Goal: Information Seeking & Learning: Learn about a topic

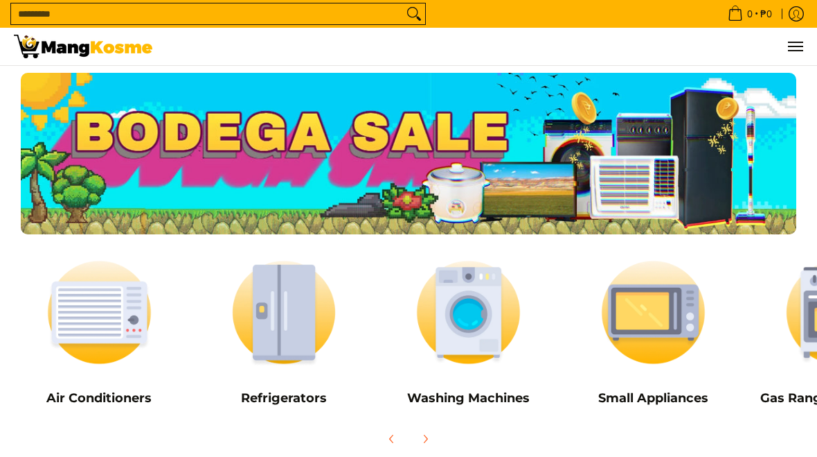
click at [298, 326] on img at bounding box center [284, 312] width 171 height 128
click at [286, 308] on img at bounding box center [284, 312] width 171 height 128
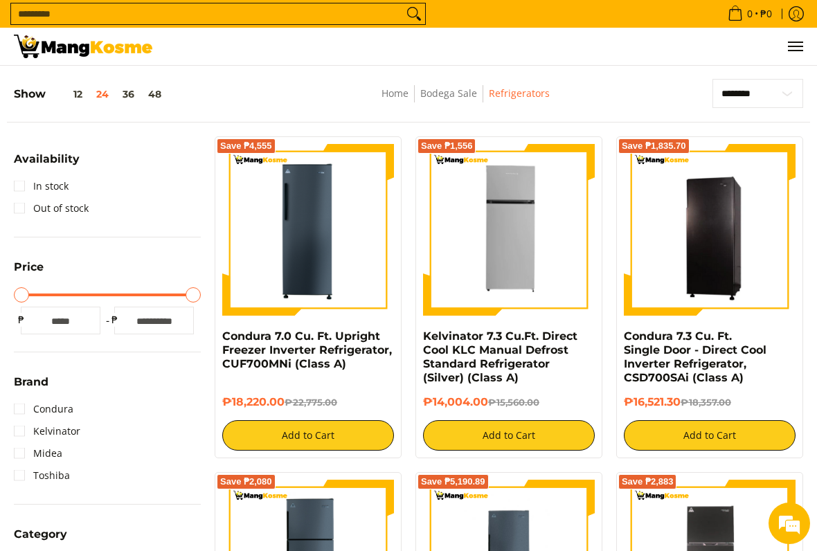
scroll to position [179, 0]
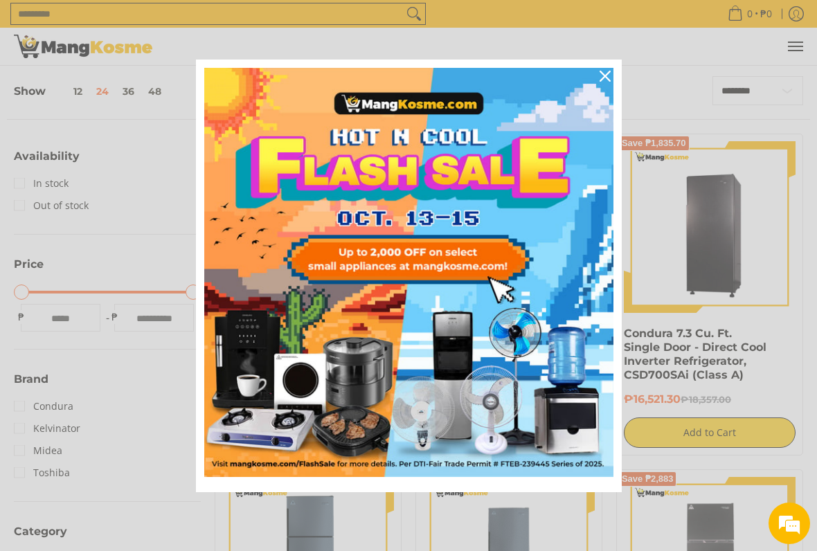
click at [610, 69] on div "Close" at bounding box center [605, 76] width 22 height 22
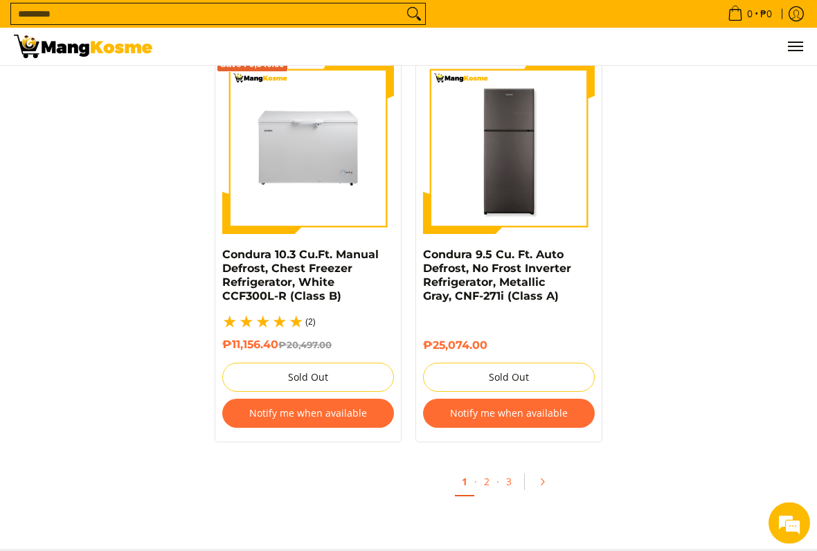
scroll to position [2878, 0]
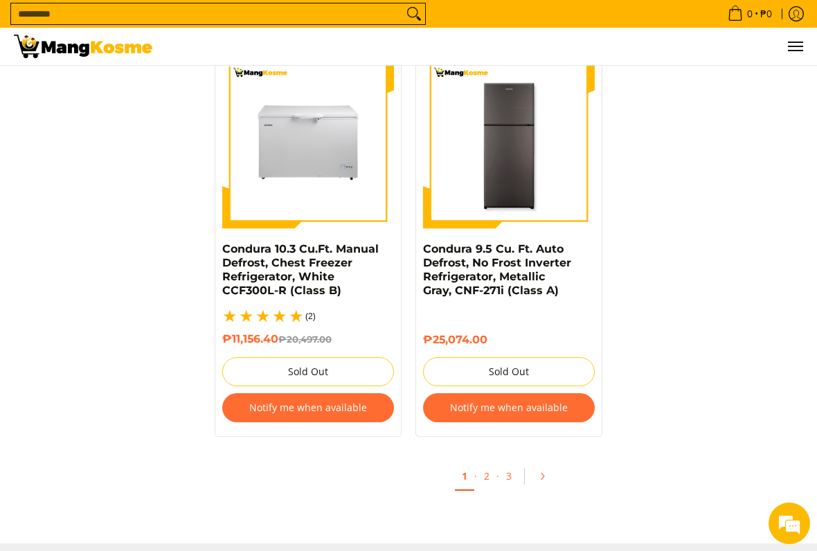
click at [484, 475] on link "2" at bounding box center [486, 476] width 19 height 27
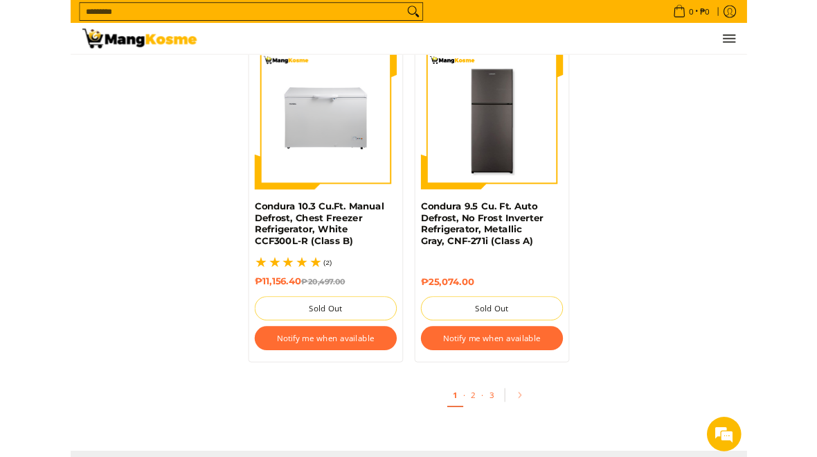
scroll to position [2917, 0]
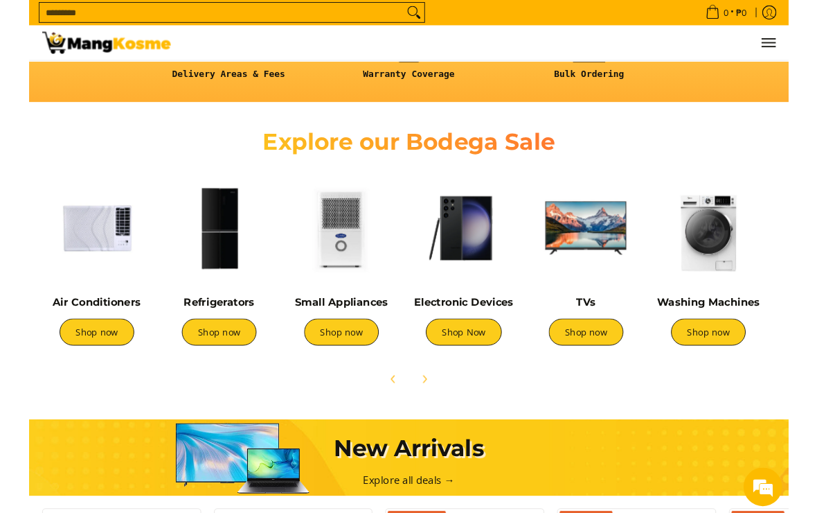
scroll to position [401, 0]
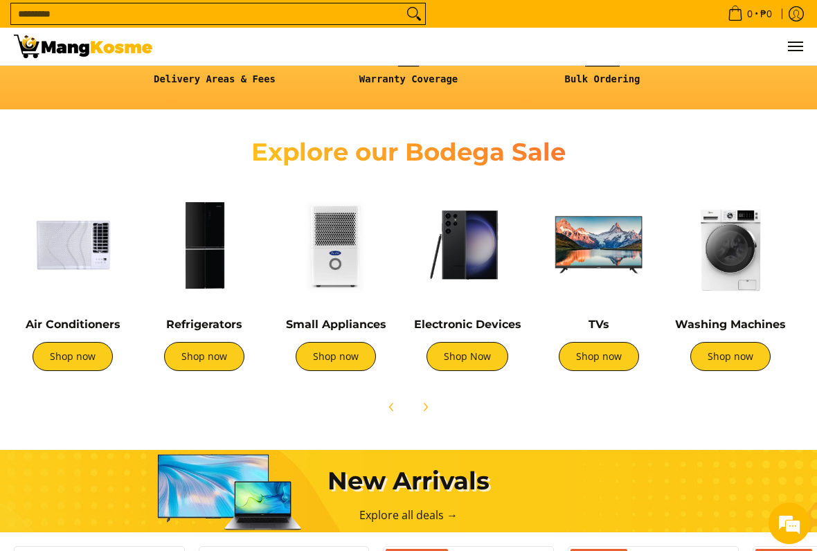
click at [209, 356] on link "Shop now" at bounding box center [204, 356] width 80 height 29
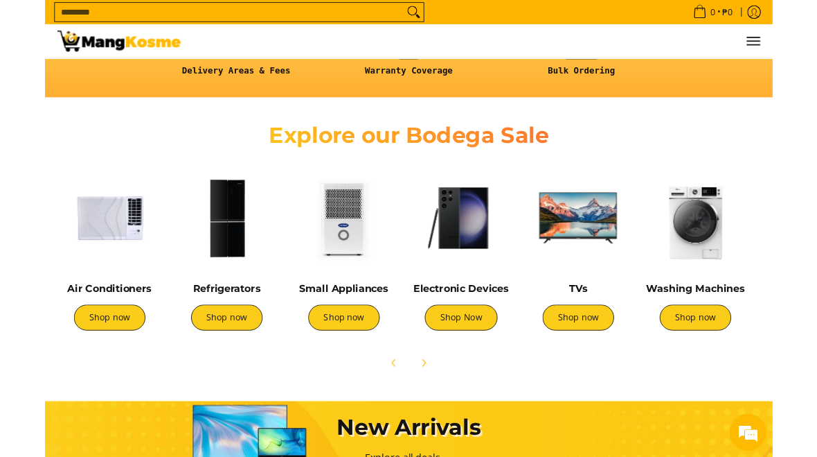
scroll to position [440, 0]
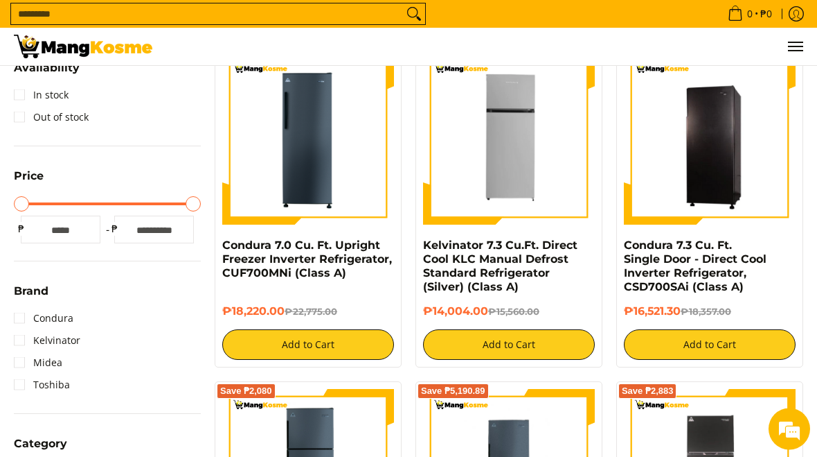
scroll to position [256, 0]
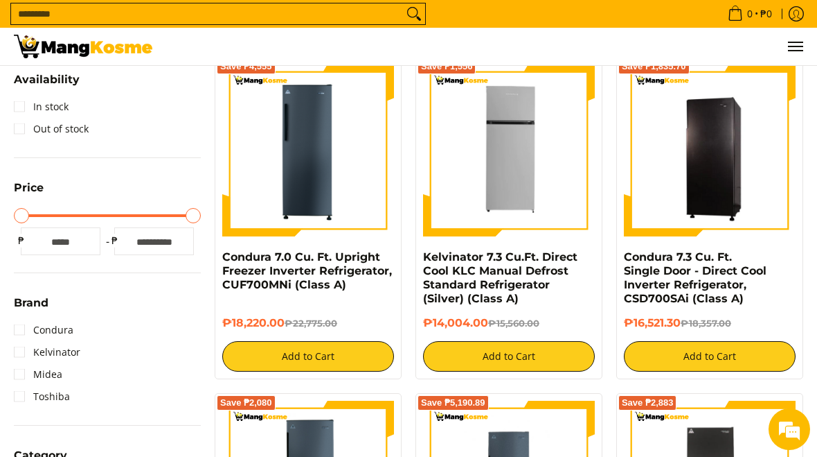
click at [543, 232] on img at bounding box center [509, 150] width 172 height 172
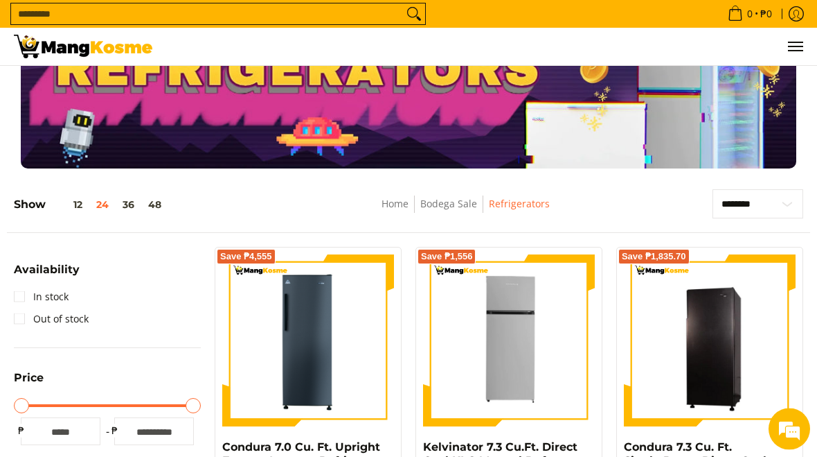
scroll to position [0, 0]
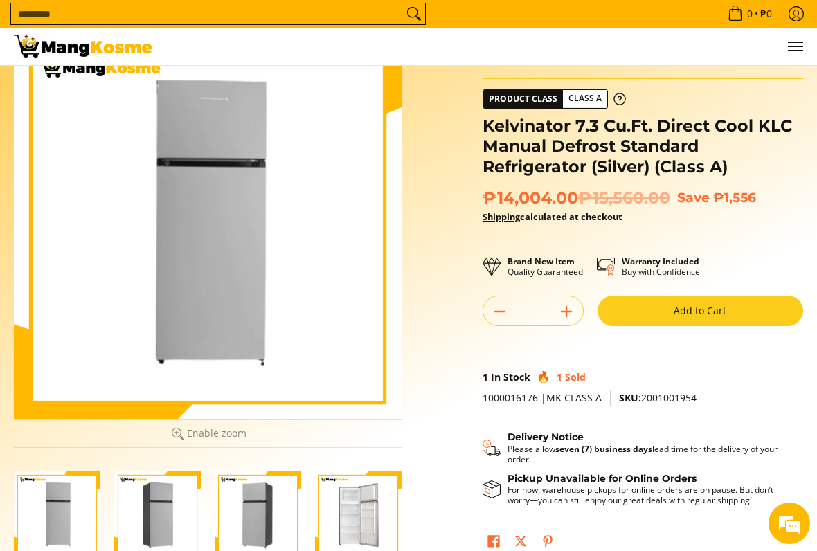
scroll to position [93, 0]
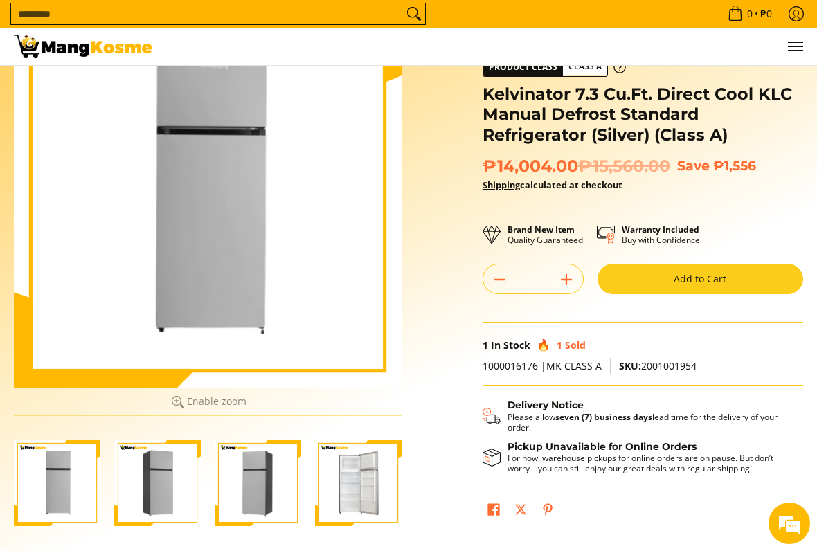
click at [168, 456] on img "Kelvinator 7.3 Cu.Ft. Direct Cool KLC Manual Defrost Standard Refrigerator (Sil…" at bounding box center [157, 483] width 87 height 87
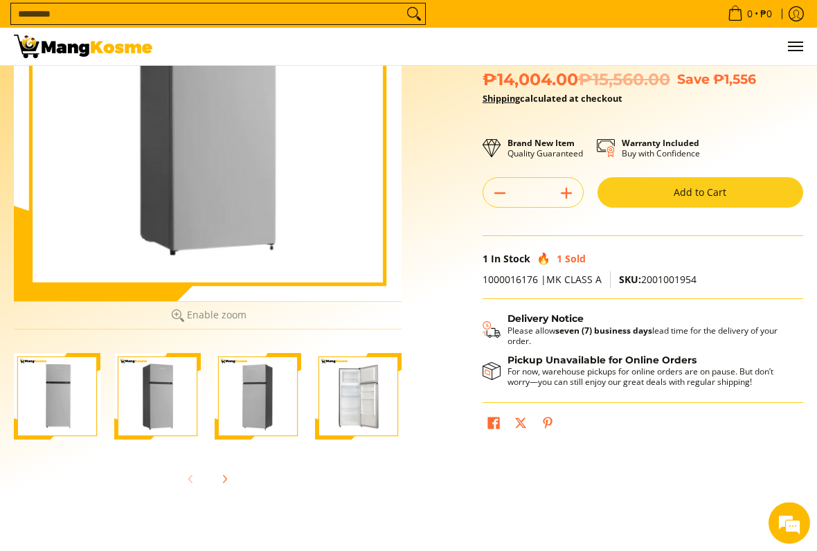
click at [264, 406] on img "Kelvinator 7.3 Cu.Ft. Direct Cool KLC Manual Defrost Standard Refrigerator (Sil…" at bounding box center [258, 397] width 87 height 87
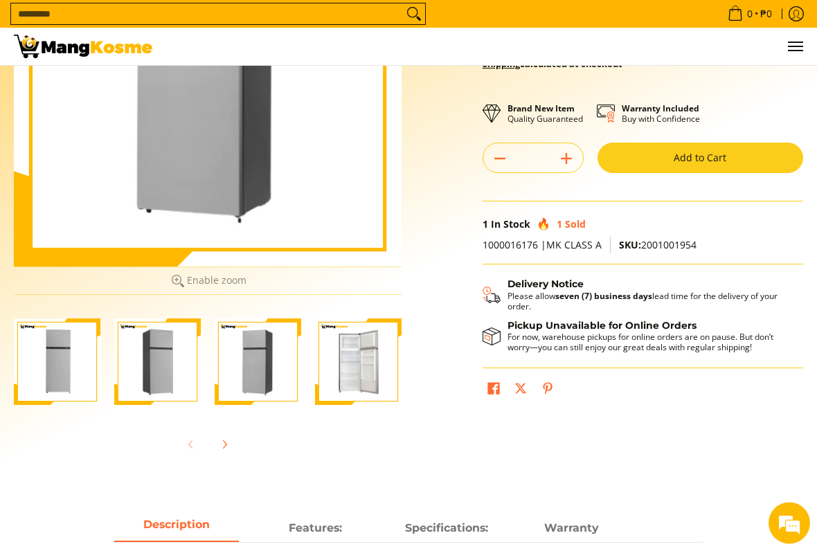
click at [365, 363] on img "Kelvinator 7.3 Cu.Ft. Direct Cool KLC Manual Defrost Standard Refrigerator (Sil…" at bounding box center [358, 362] width 87 height 87
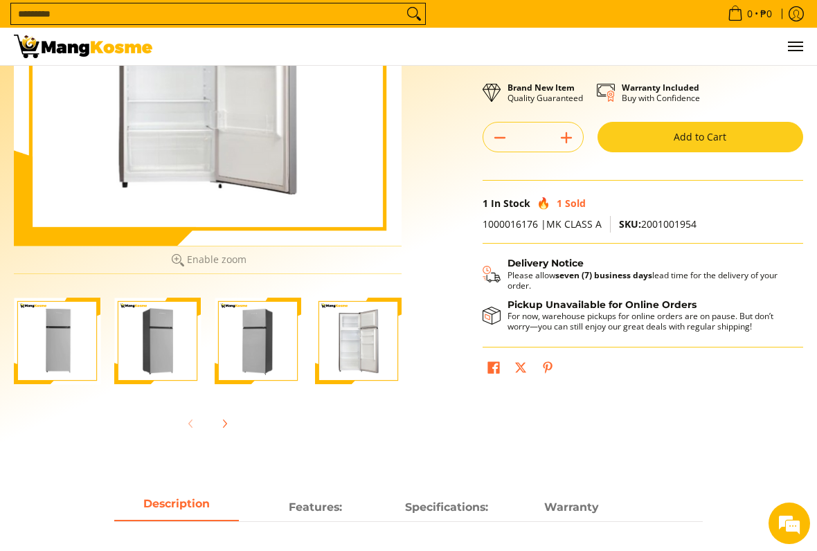
scroll to position [236, 0]
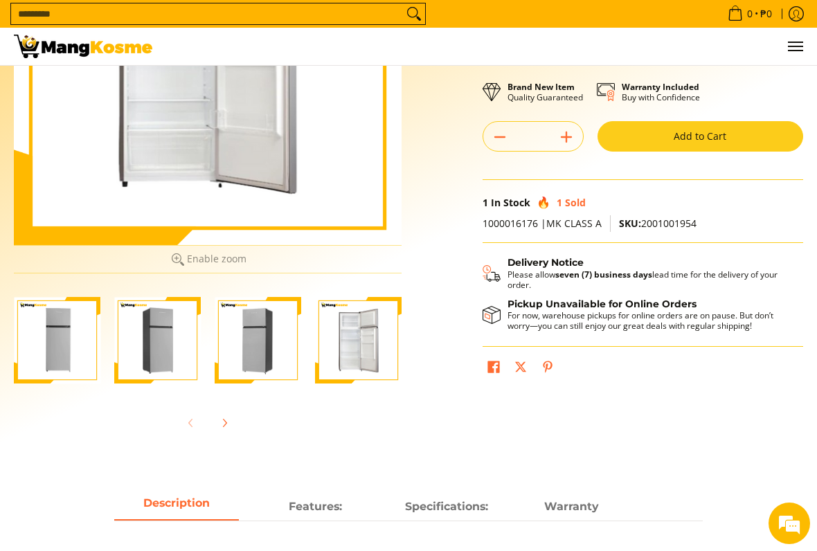
click at [238, 434] on button "Next" at bounding box center [224, 423] width 30 height 30
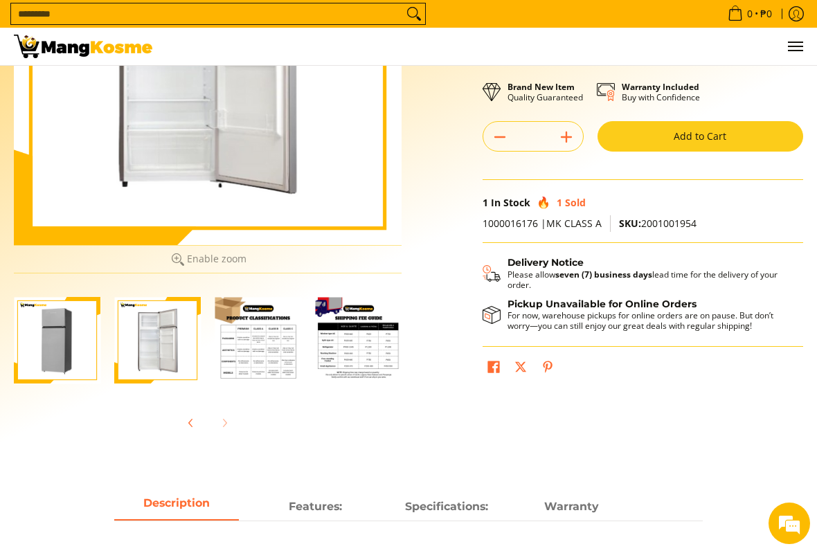
click at [272, 366] on img "Kelvinator 7.3 Cu.Ft. Direct Cool KLC Manual Defrost Standard Refrigerator (Sil…" at bounding box center [258, 340] width 87 height 87
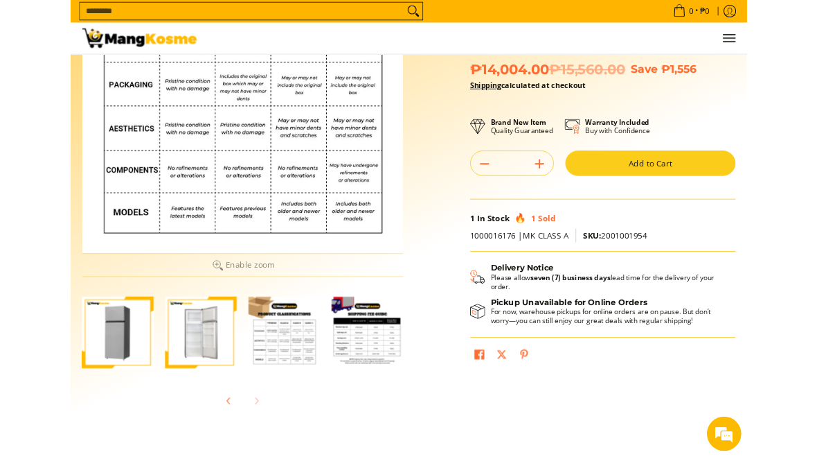
scroll to position [0, 0]
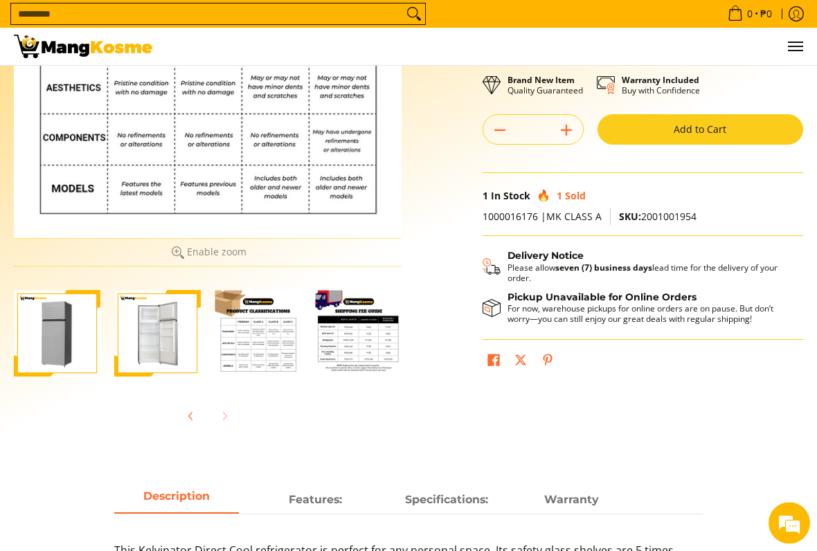
click at [55, 335] on img "Kelvinator 7.3 Cu.Ft. Direct Cool KLC Manual Defrost Standard Refrigerator (Sil…" at bounding box center [57, 334] width 87 height 87
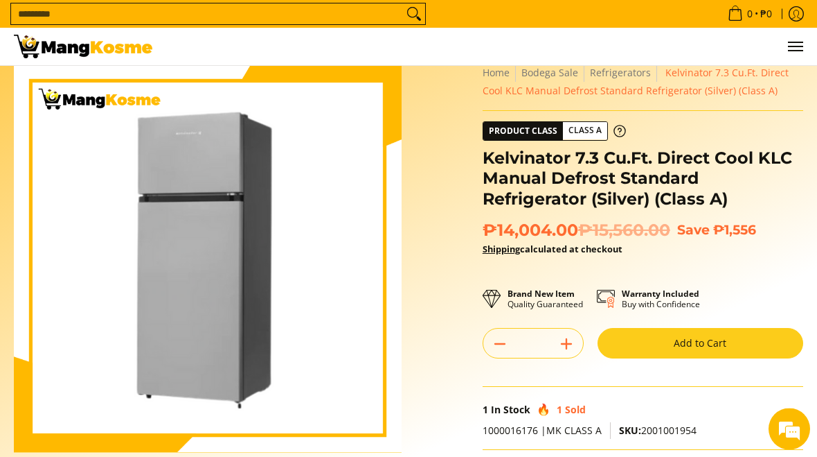
scroll to position [28, 0]
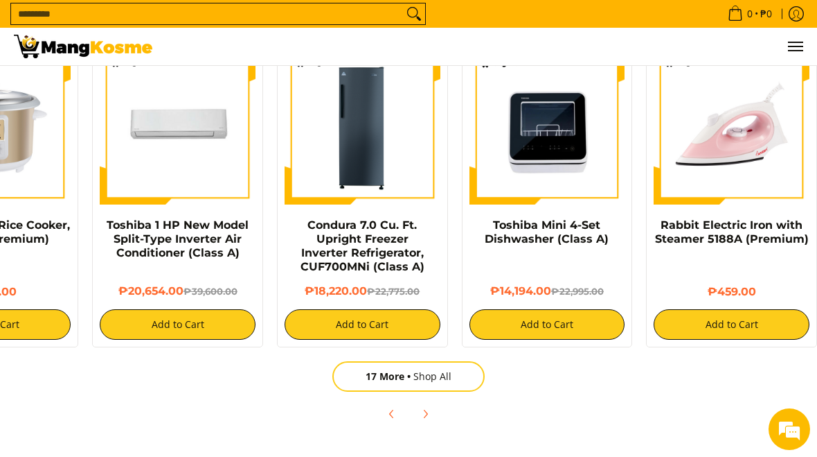
click at [430, 416] on icon "Next" at bounding box center [425, 413] width 11 height 11
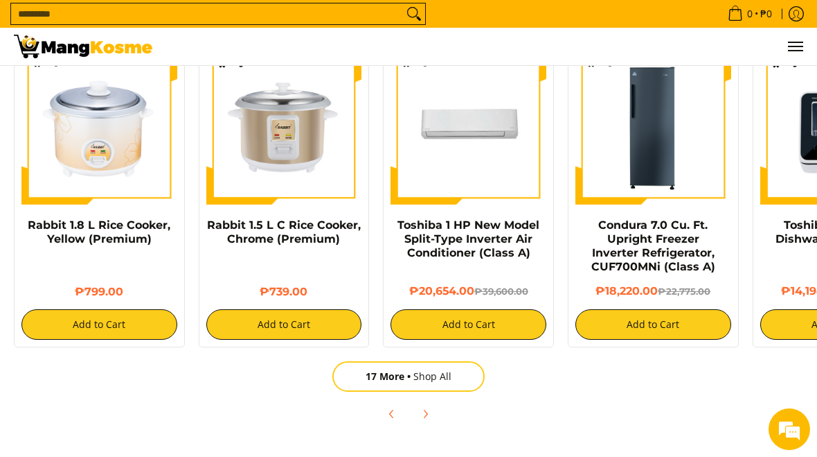
scroll to position [0, 1046]
click at [423, 381] on link "17 More Shop All" at bounding box center [409, 376] width 152 height 30
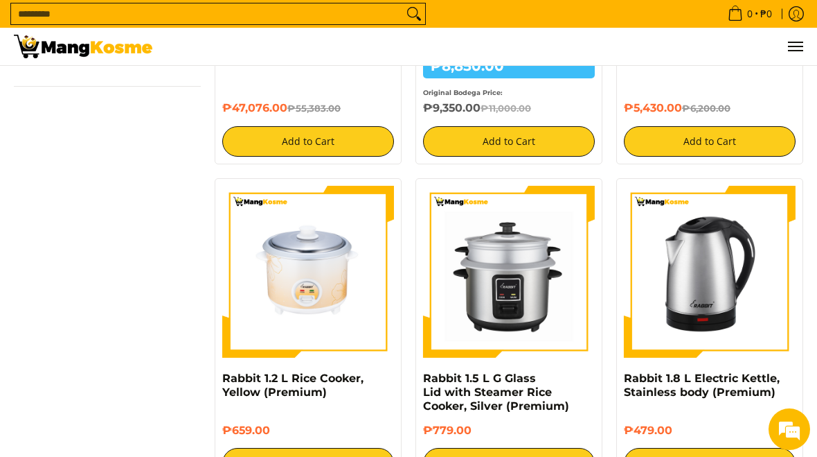
scroll to position [1429, 0]
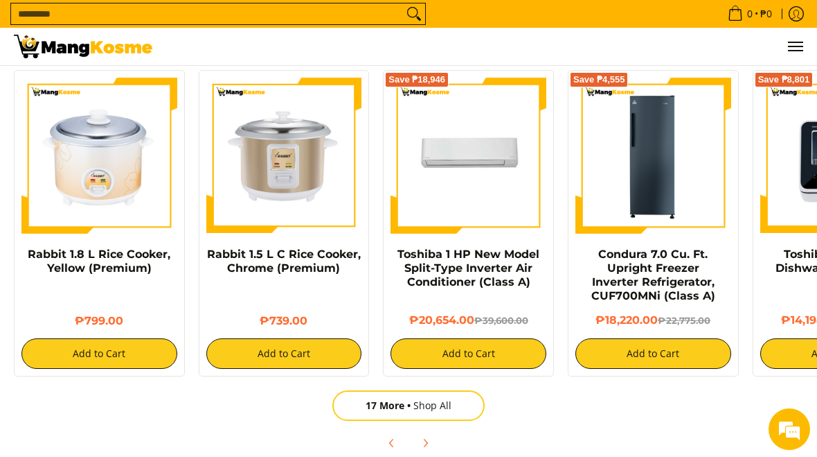
scroll to position [903, 0]
